Goal: Find specific page/section: Find specific page/section

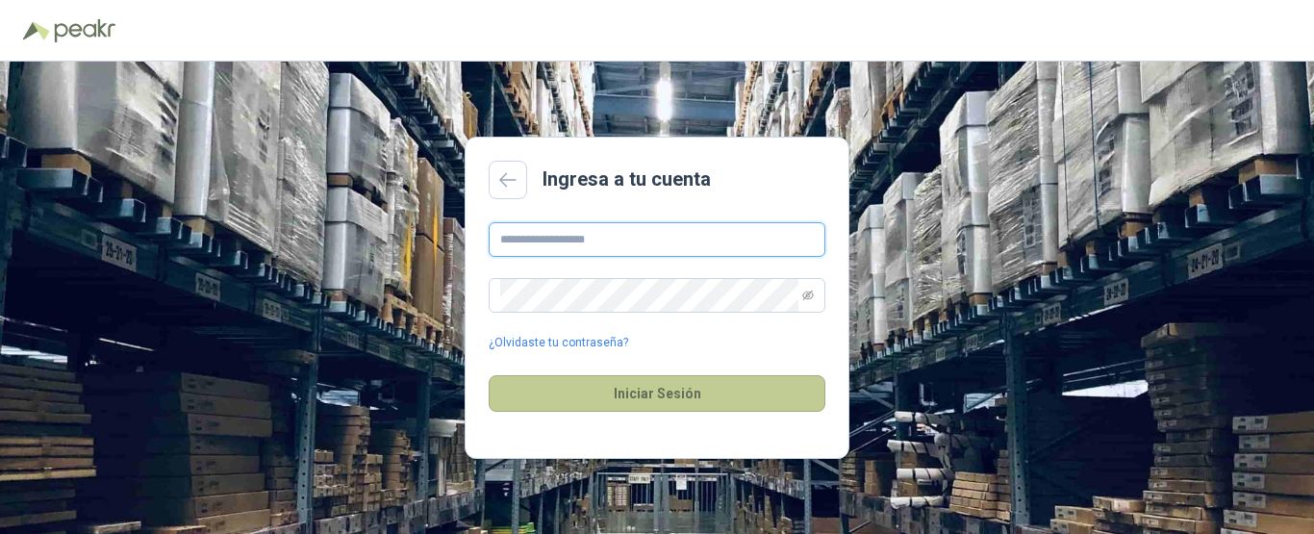
type input "**********"
click at [646, 392] on button "Iniciar Sesión" at bounding box center [657, 393] width 337 height 37
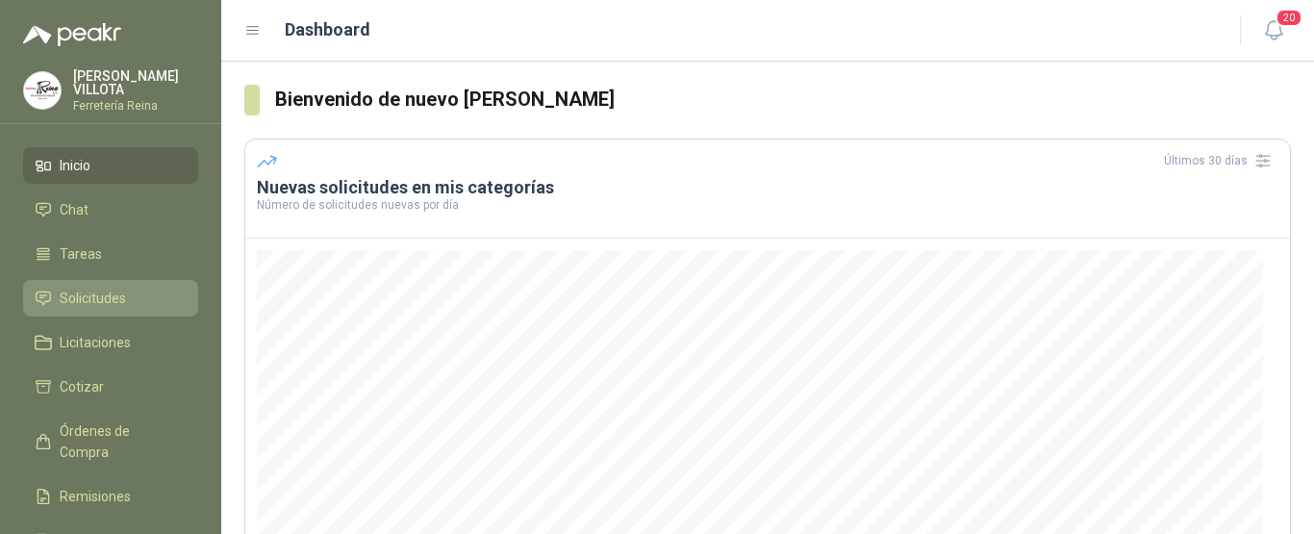
click at [97, 288] on span "Solicitudes" at bounding box center [93, 298] width 66 height 21
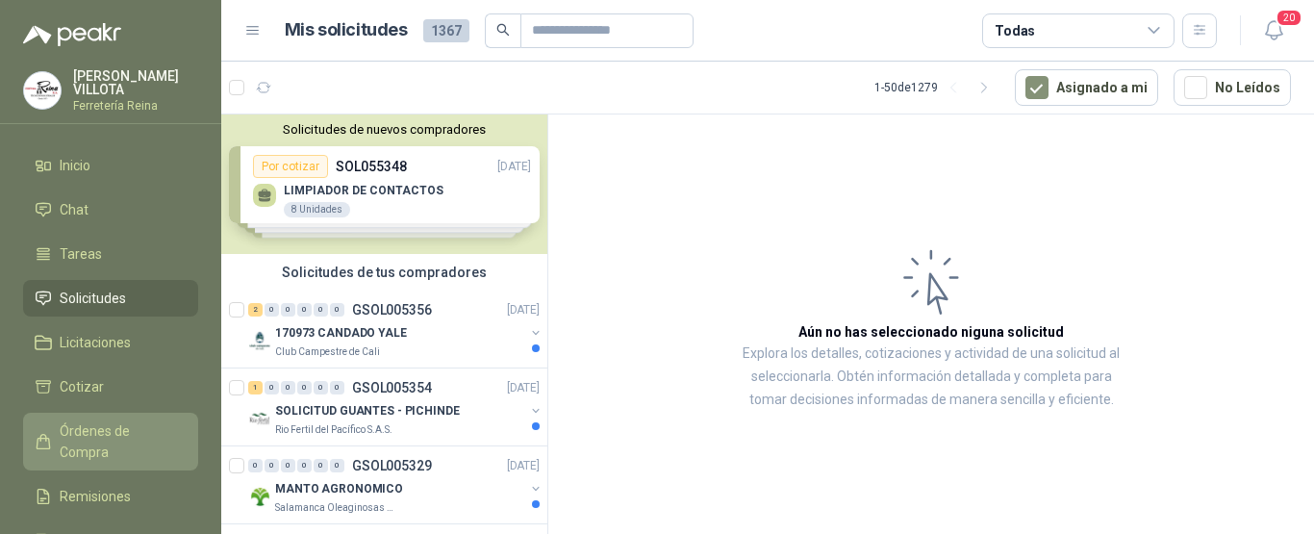
click at [121, 420] on span "Órdenes de Compra" at bounding box center [120, 441] width 120 height 42
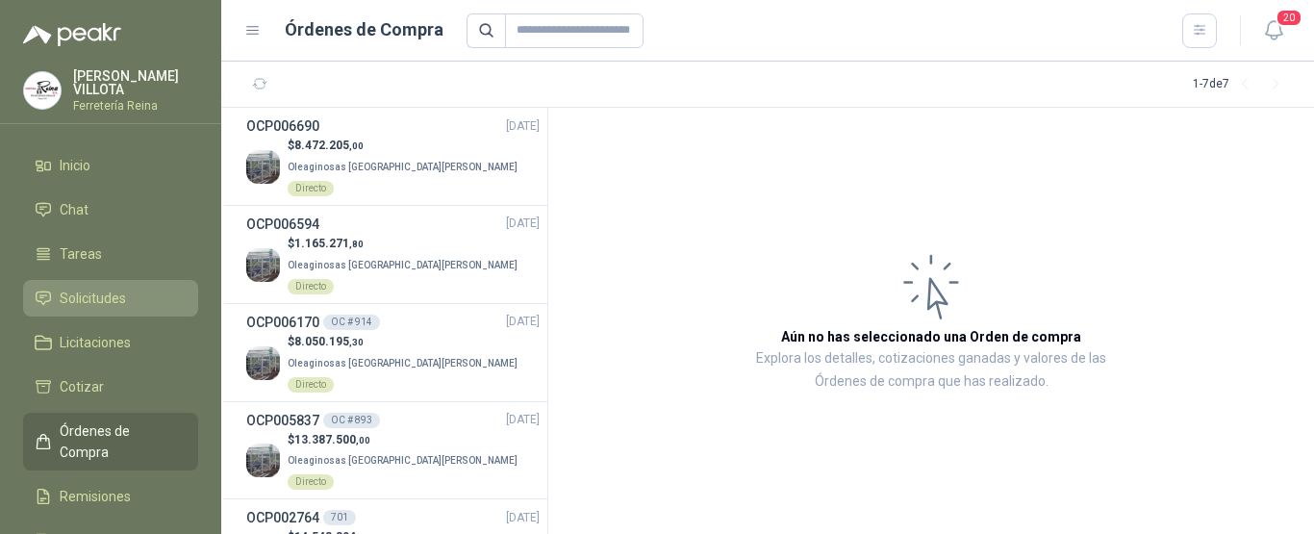
click at [96, 290] on span "Solicitudes" at bounding box center [93, 298] width 66 height 21
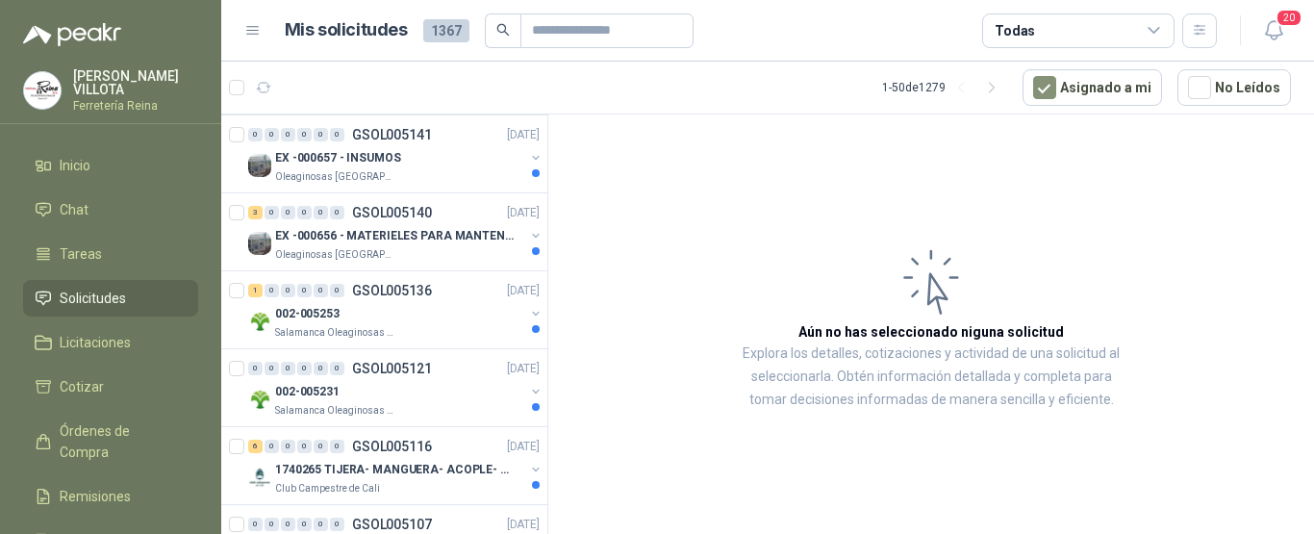
scroll to position [2597, 0]
